Goal: Information Seeking & Learning: Learn about a topic

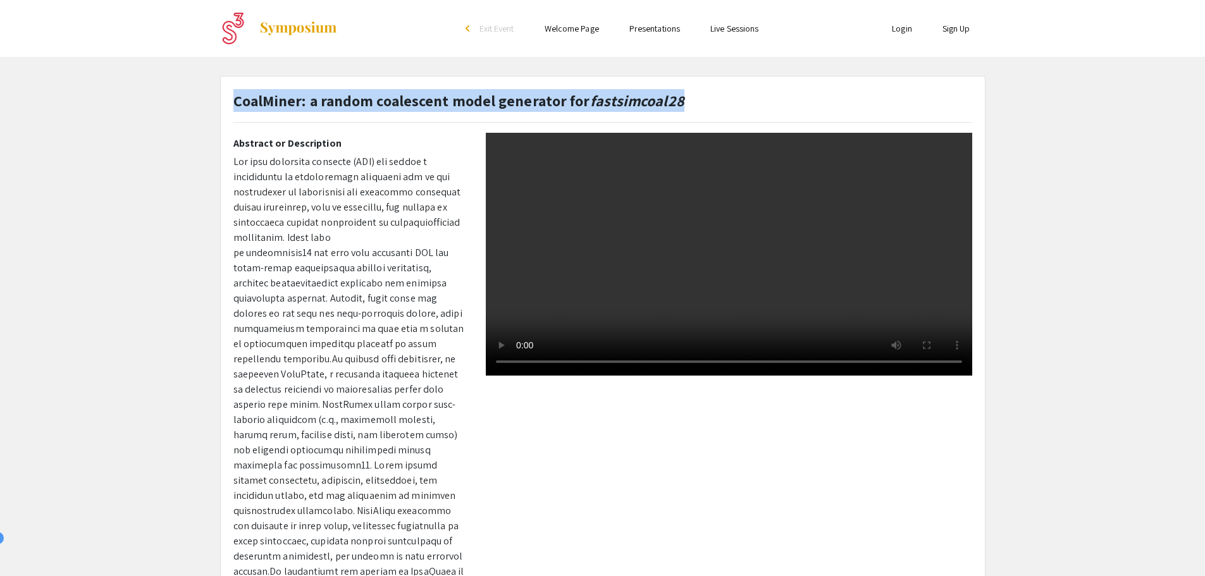
drag, startPoint x: 226, startPoint y: 106, endPoint x: 235, endPoint y: 100, distance: 10.0
click at [235, 100] on div "CoalMiner: a random coalescent model generator for fastsimcoal28" at bounding box center [603, 111] width 758 height 44
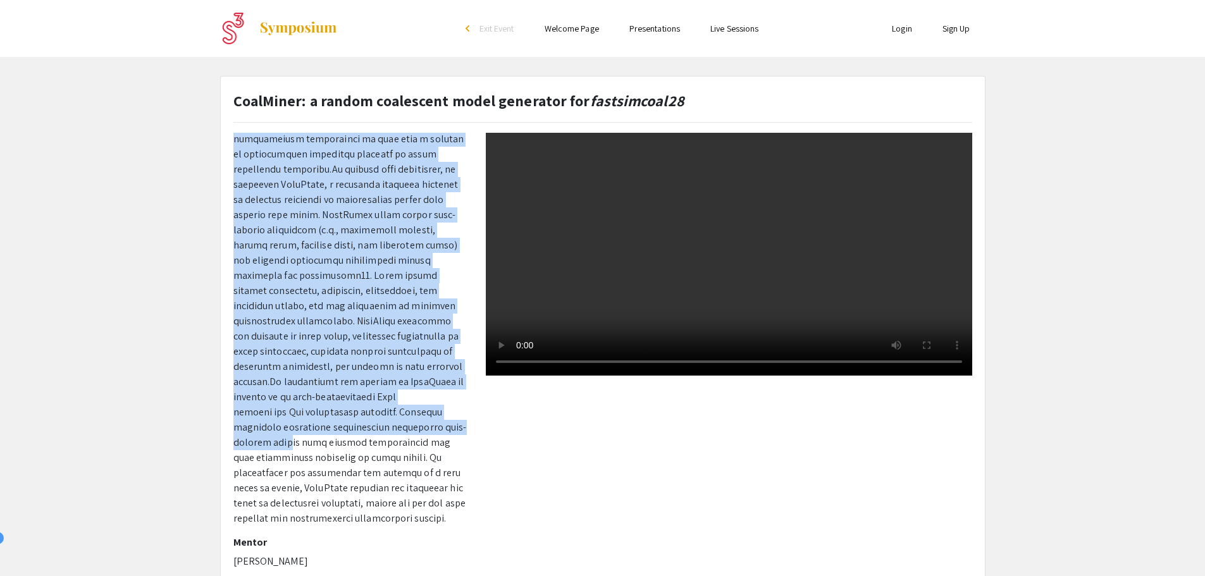
scroll to position [22, 0]
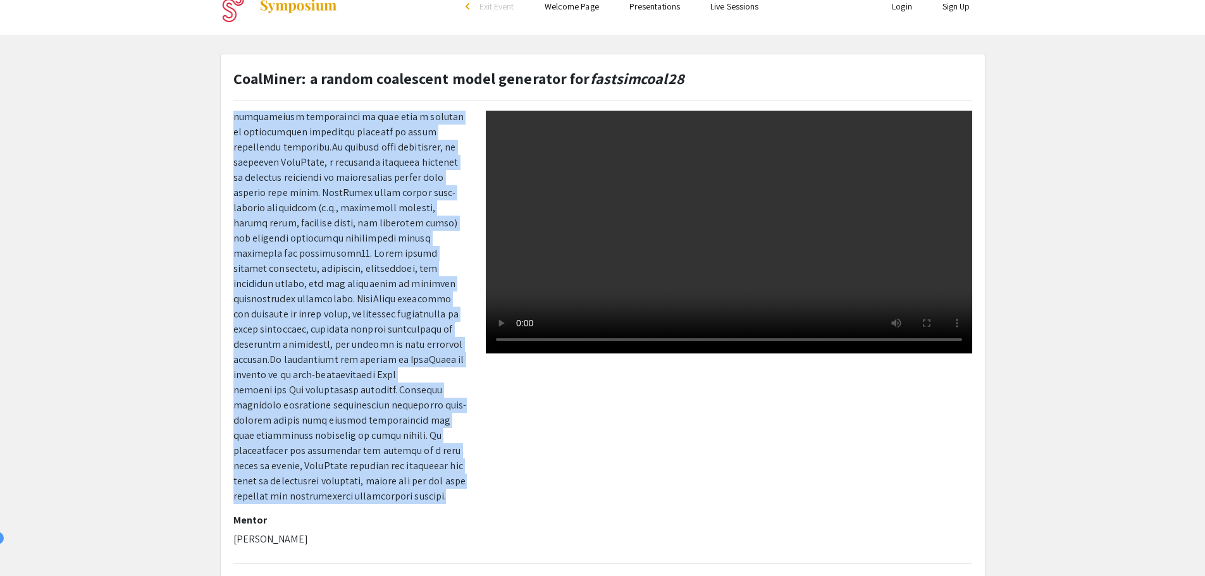
drag, startPoint x: 231, startPoint y: 161, endPoint x: 402, endPoint y: 496, distance: 375.8
click at [402, 496] on div "Presenter(s) [PERSON_NAME]-Stout Abstract or Description Mentor [PERSON_NAME]" at bounding box center [350, 332] width 252 height 443
copy p "Lor ipsu dolorsita consecte (ADI) eli seddoe t incididuntu la etdoloremagn aliq…"
click at [456, 242] on p at bounding box center [349, 223] width 233 height 562
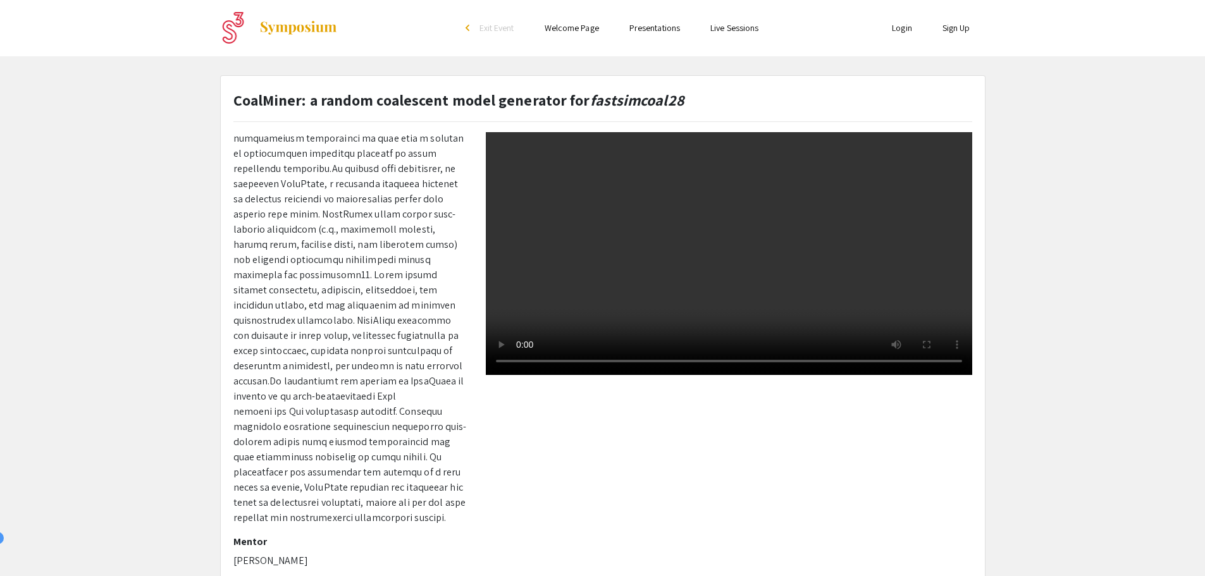
scroll to position [0, 0]
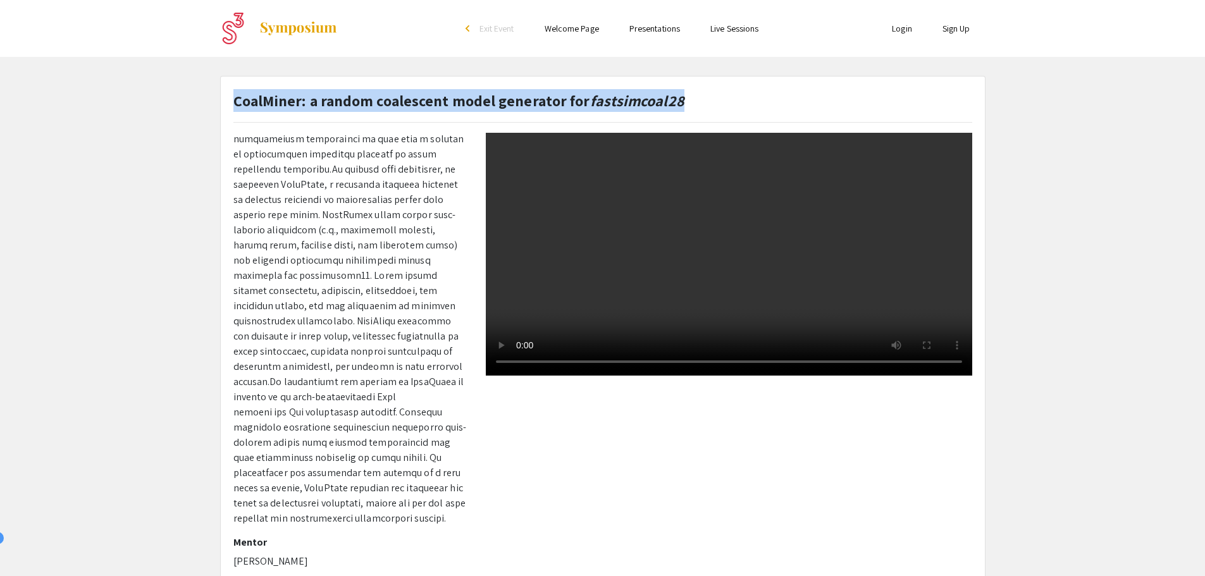
drag, startPoint x: 694, startPoint y: 97, endPoint x: 233, endPoint y: 96, distance: 461.0
click at [233, 96] on div "CoalMiner: a random coalescent model generator for fastsimcoal28" at bounding box center [603, 111] width 758 height 44
copy strong "CoalMiner: a random coalescent model generator for fastsimcoal28"
